Goal: Information Seeking & Learning: Learn about a topic

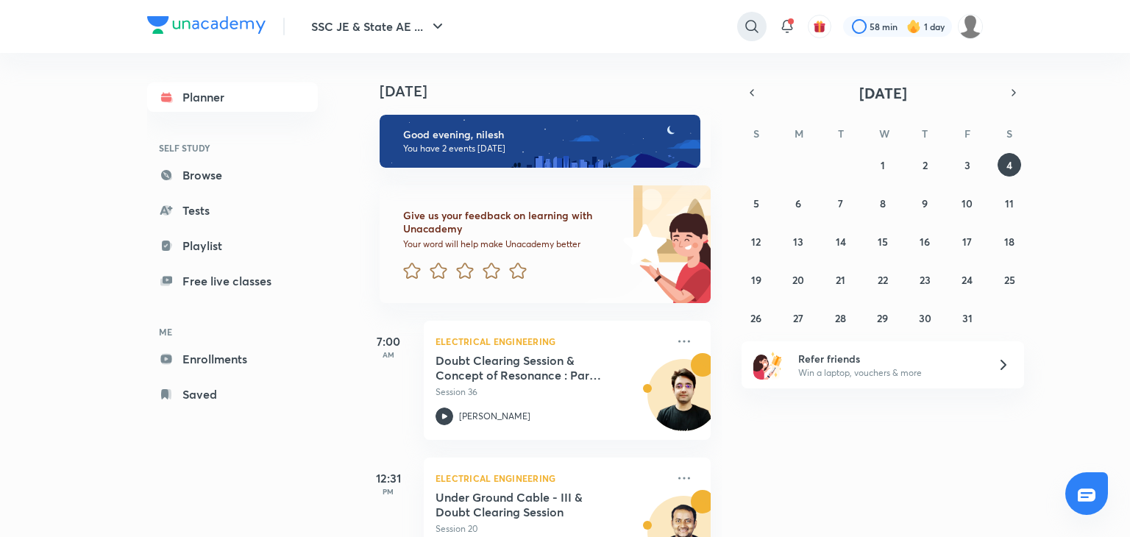
click at [759, 36] on div at bounding box center [751, 26] width 29 height 29
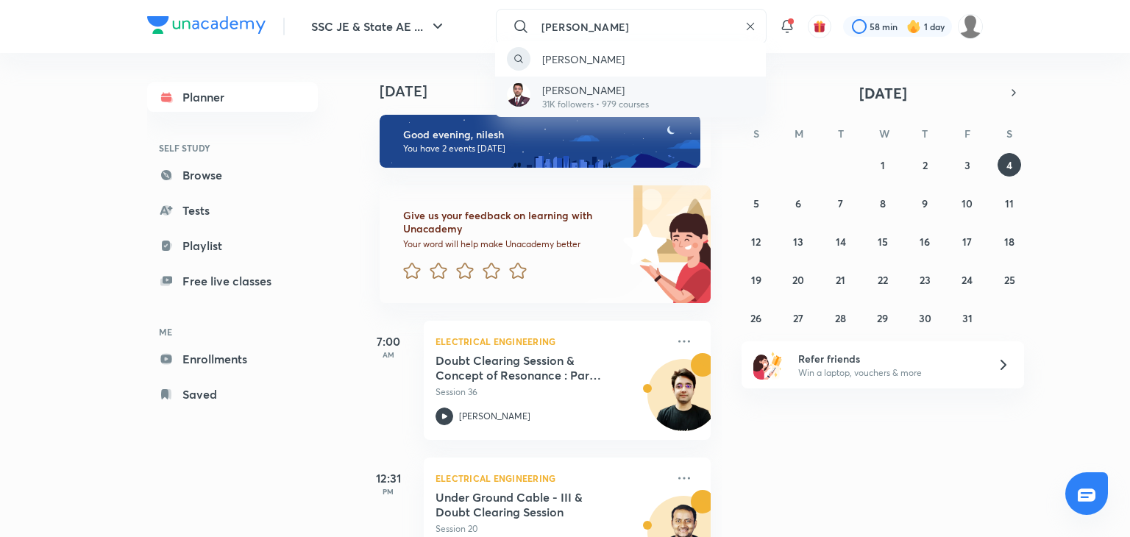
type input "[PERSON_NAME]"
click at [631, 89] on p "[PERSON_NAME]" at bounding box center [595, 89] width 107 height 15
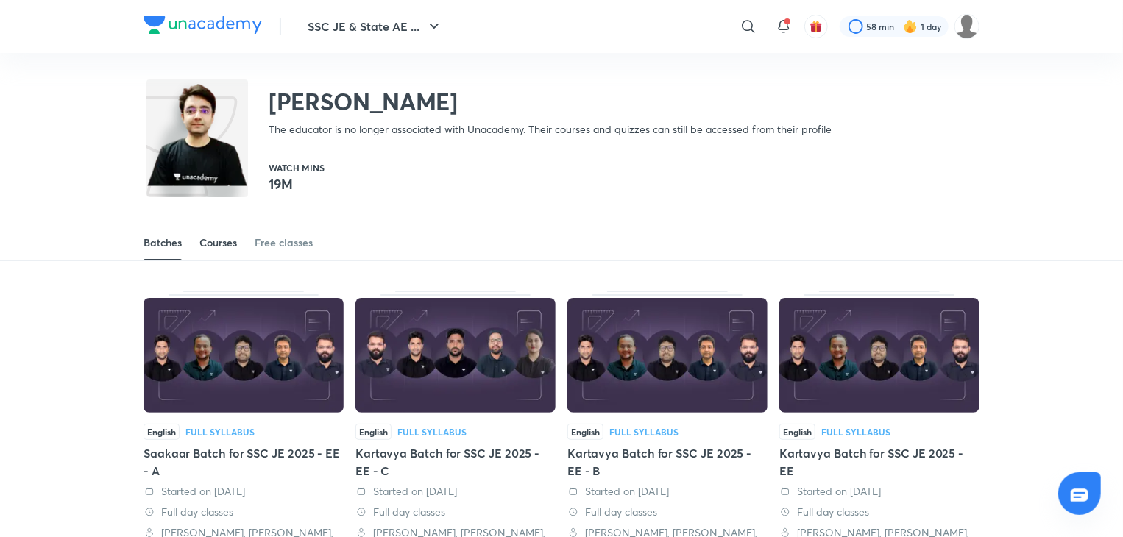
click at [224, 238] on div "Courses" at bounding box center [218, 242] width 38 height 15
click at [153, 239] on div "Batches" at bounding box center [162, 242] width 38 height 15
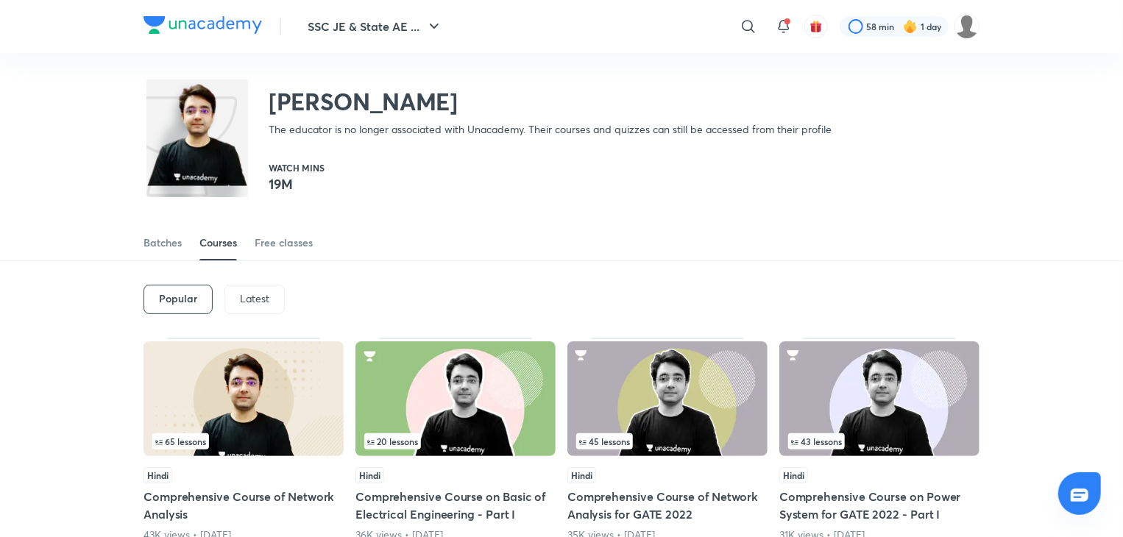
click at [252, 295] on p "Latest" at bounding box center [254, 299] width 29 height 12
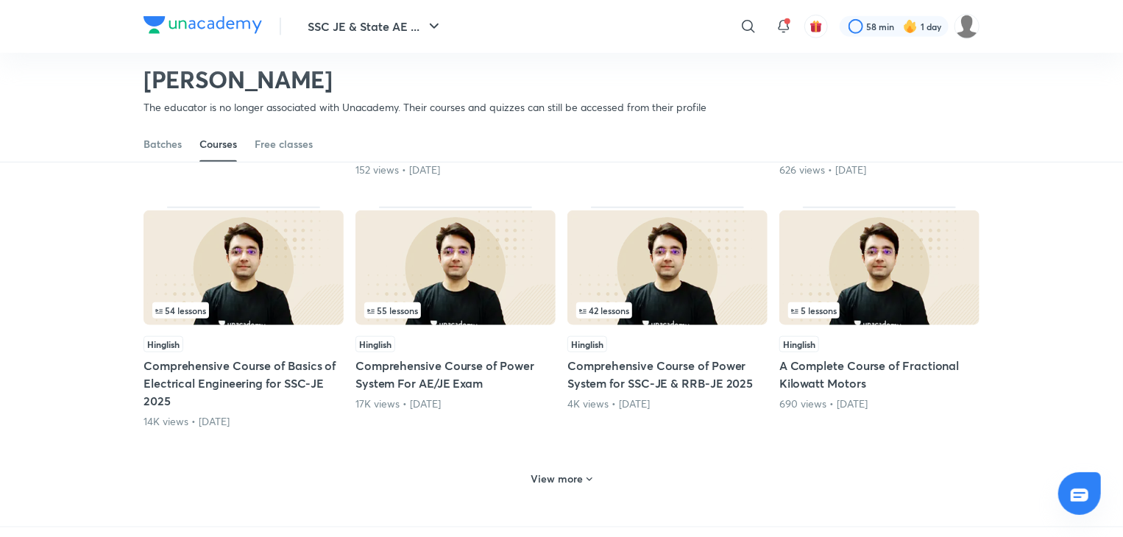
scroll to position [589, 0]
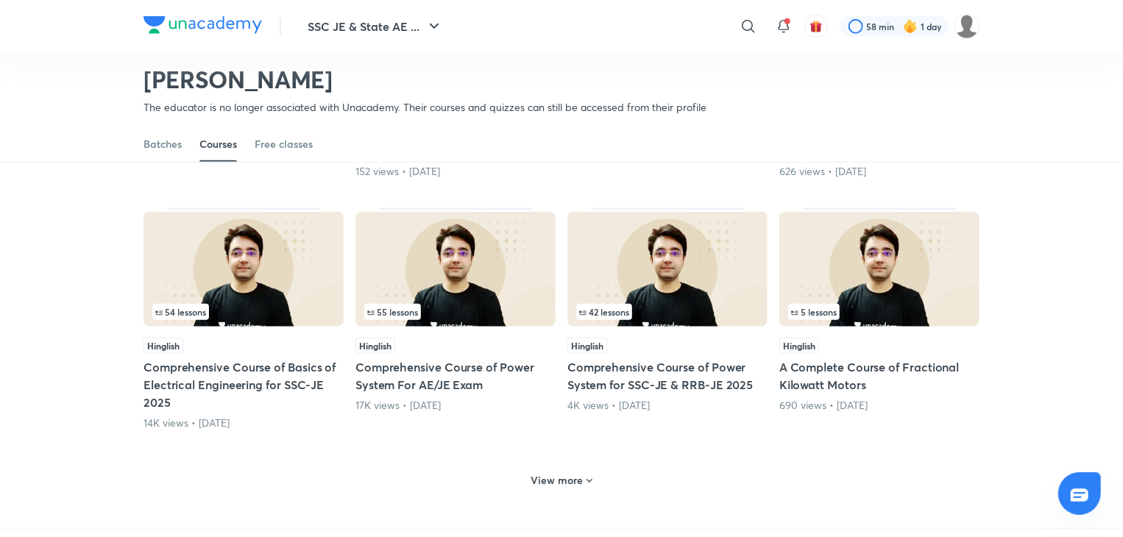
click at [268, 369] on h5 "Comprehensive Course of Basics of Electrical Engineering for SSC-JE 2025" at bounding box center [243, 384] width 200 height 53
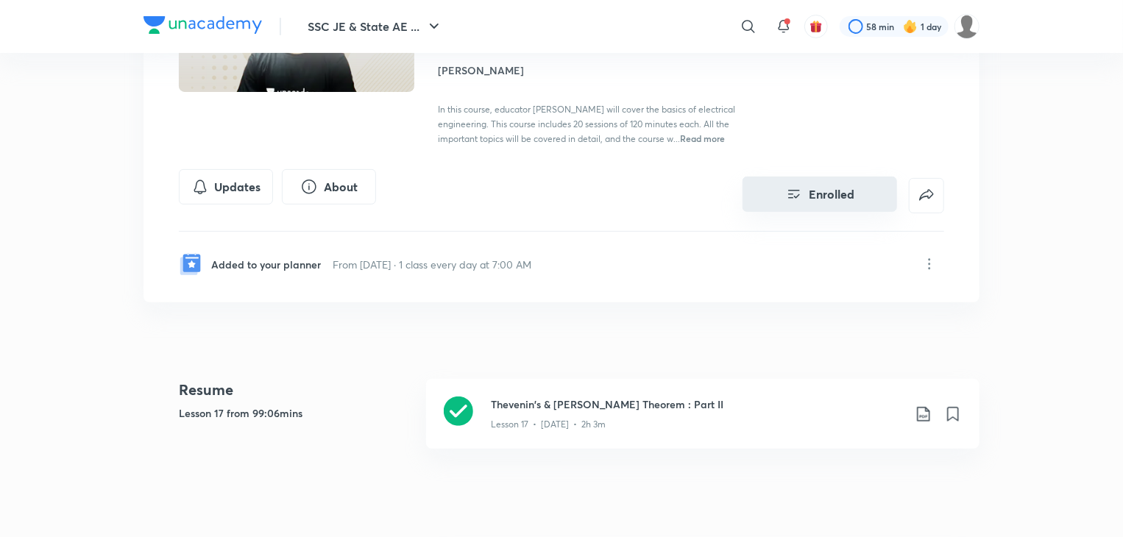
scroll to position [222, 0]
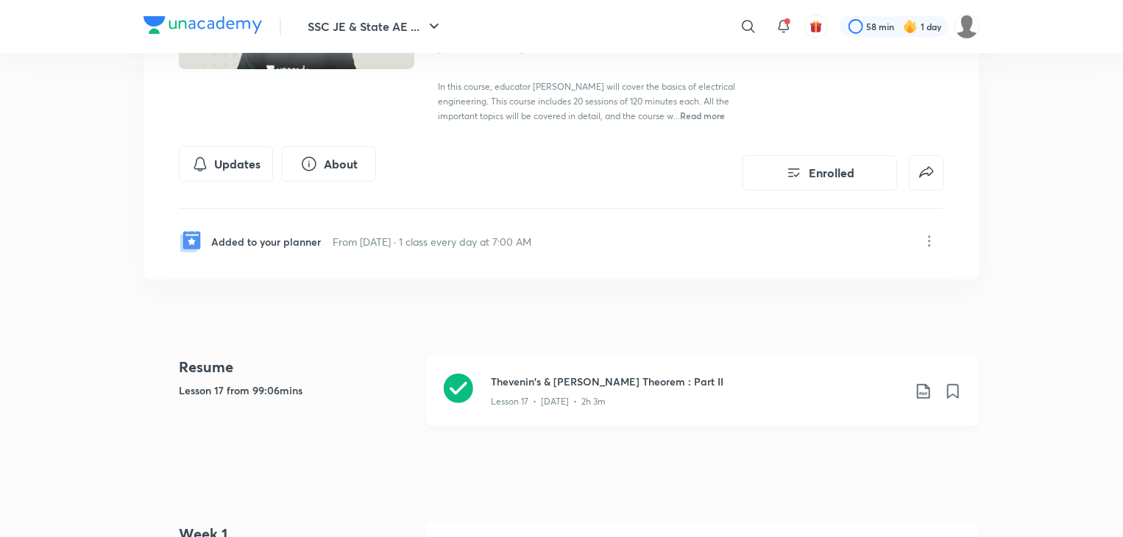
click at [455, 389] on icon at bounding box center [458, 388] width 29 height 29
